Goal: Task Accomplishment & Management: Use online tool/utility

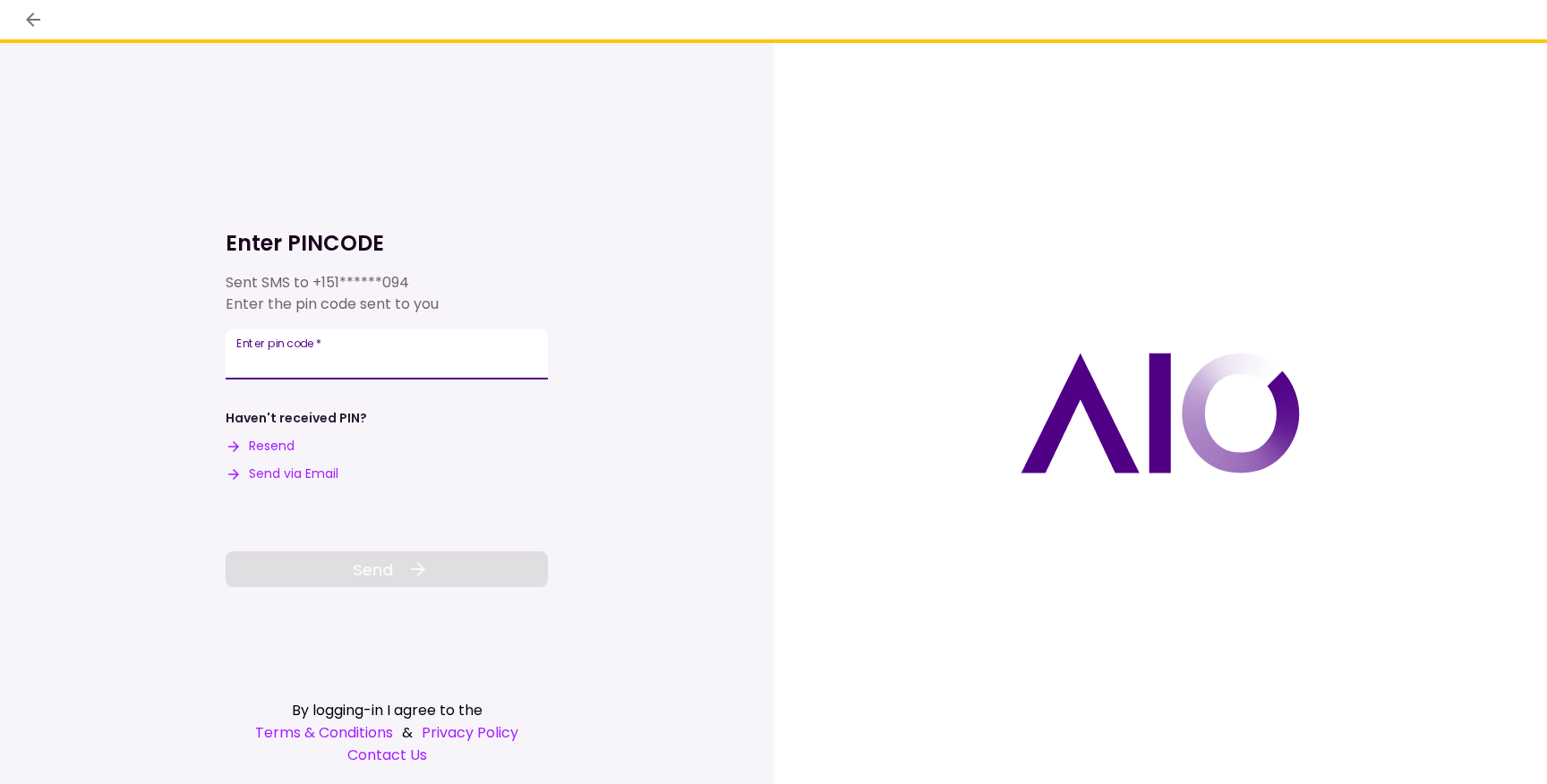
click at [474, 353] on input "Enter pin code   *" at bounding box center [387, 354] width 322 height 50
type input "******"
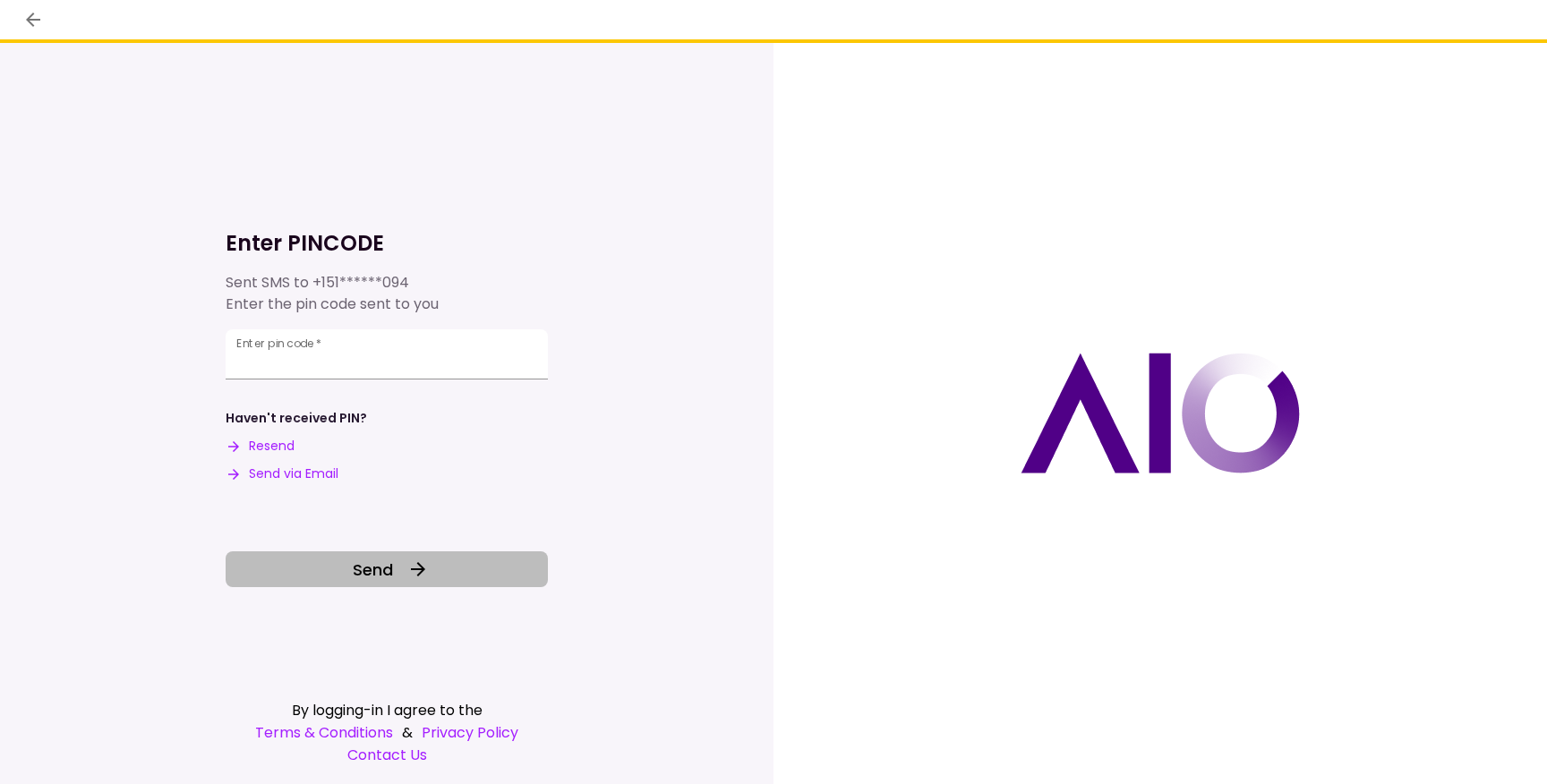
click at [397, 574] on button "Send" at bounding box center [387, 569] width 322 height 36
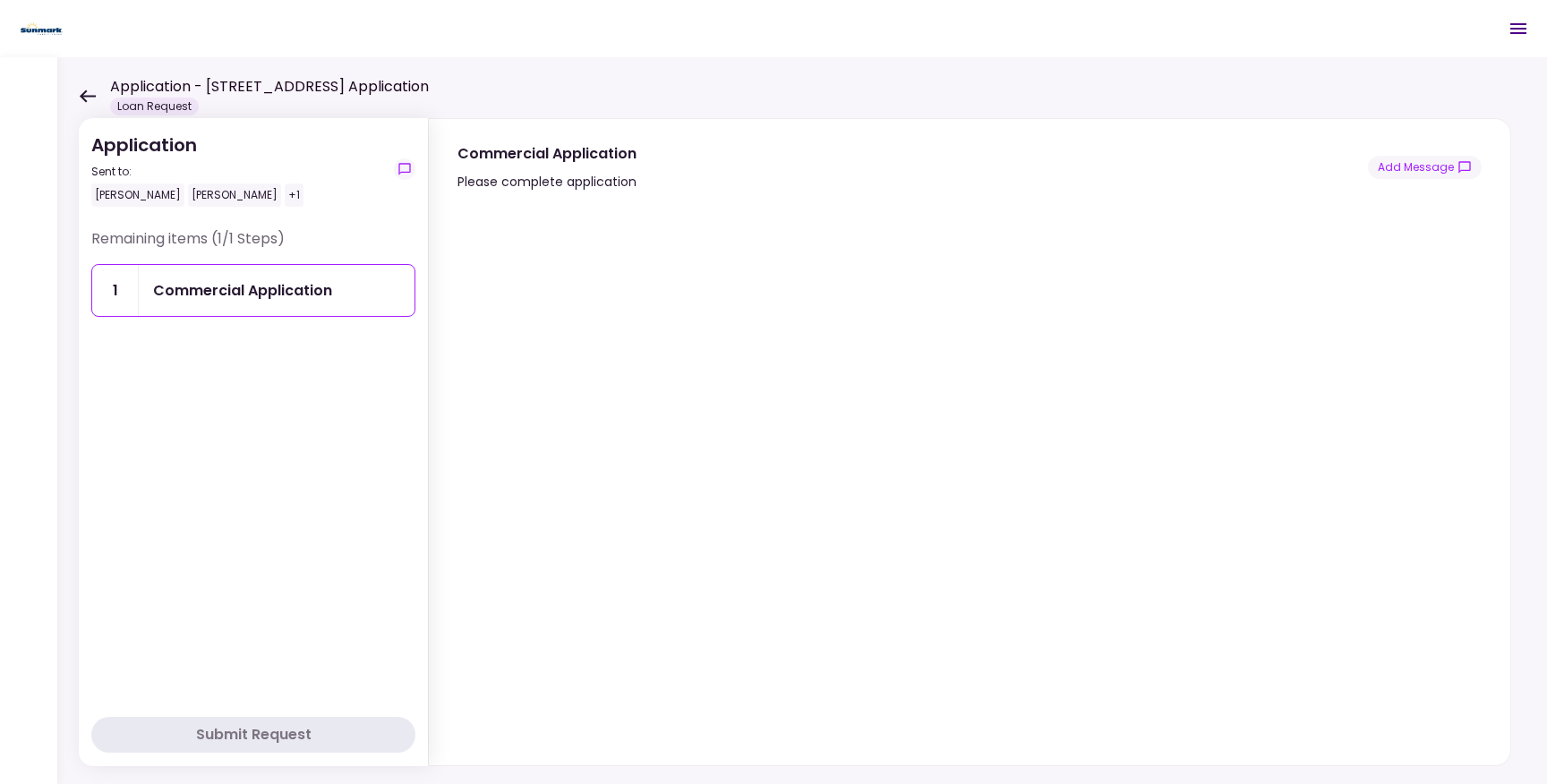
click at [285, 196] on div "+1" at bounding box center [294, 195] width 19 height 24
click at [285, 194] on div "+1" at bounding box center [294, 195] width 19 height 24
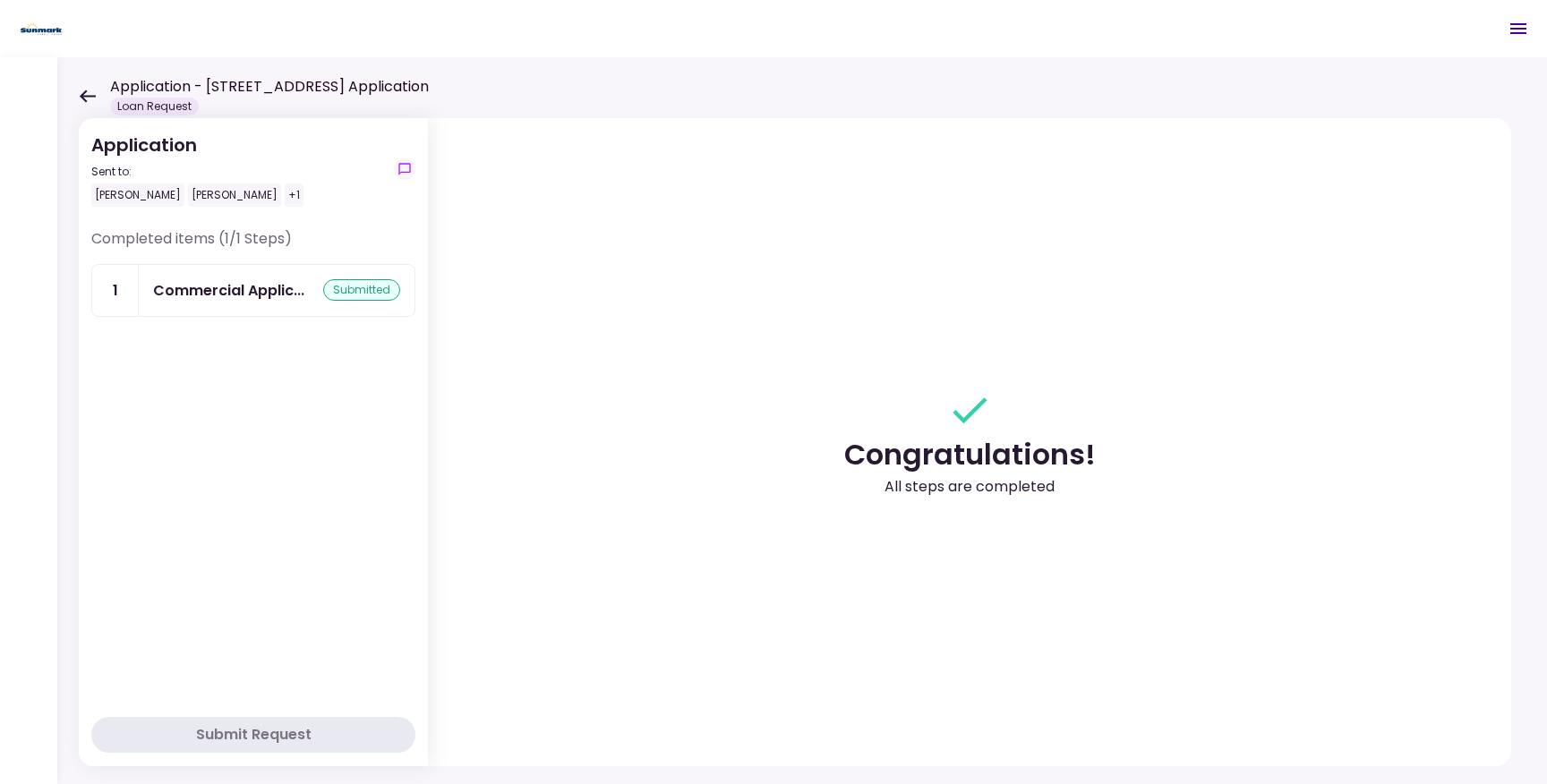
click at [86, 97] on icon at bounding box center [87, 96] width 17 height 13
